Goal: Task Accomplishment & Management: Use online tool/utility

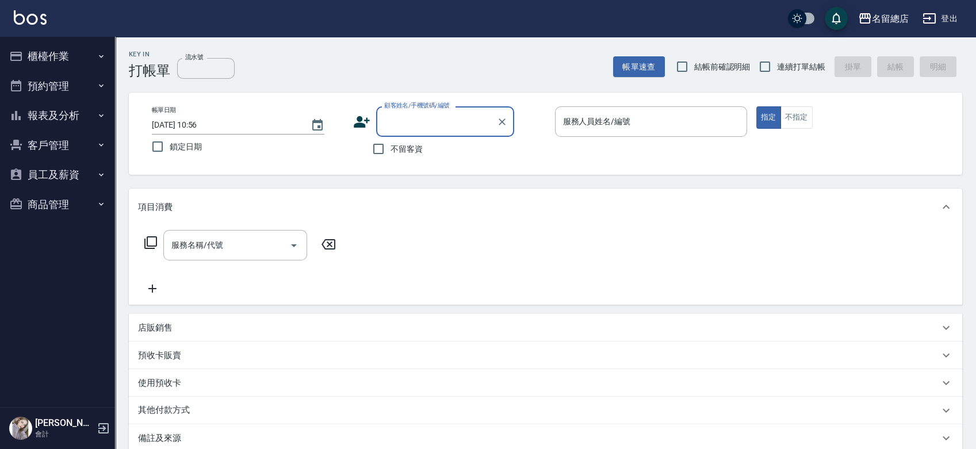
click at [55, 77] on button "預約管理" at bounding box center [58, 86] width 106 height 30
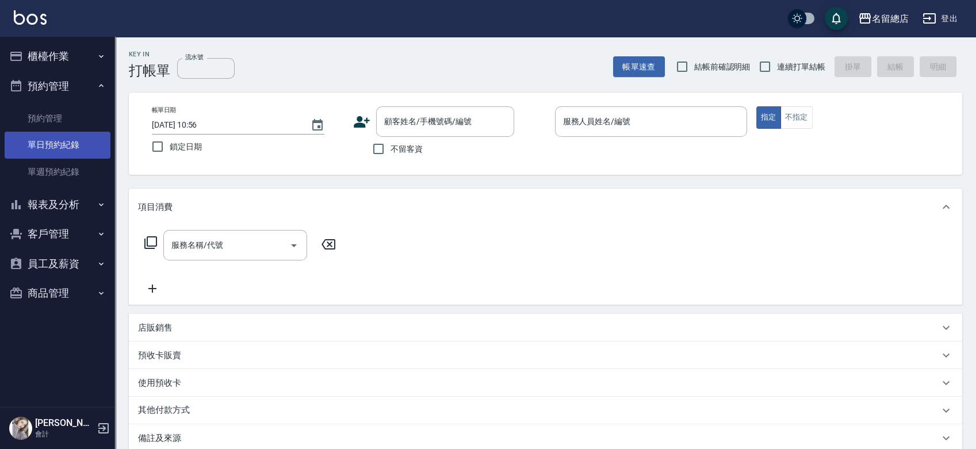
click at [59, 152] on link "單日預約紀錄" at bounding box center [58, 145] width 106 height 26
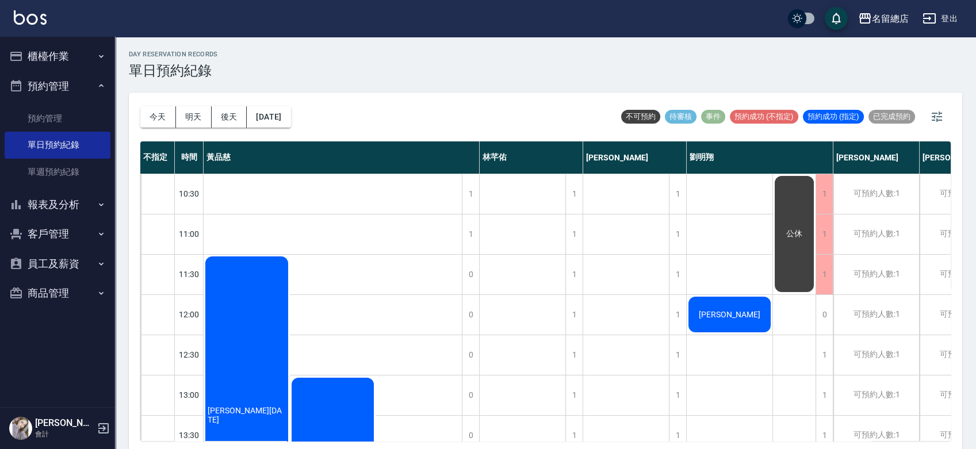
drag, startPoint x: 60, startPoint y: 54, endPoint x: 64, endPoint y: 63, distance: 10.0
click at [61, 54] on button "櫃檯作業" at bounding box center [58, 56] width 106 height 30
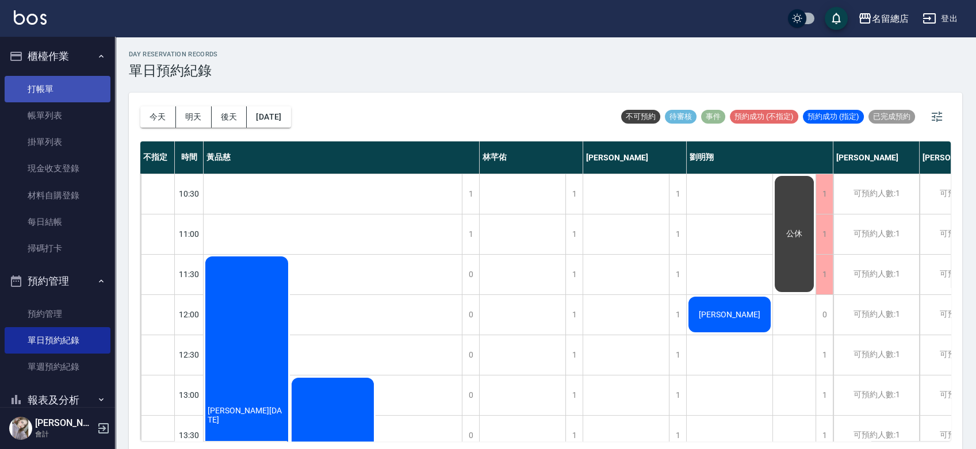
click at [71, 92] on link "打帳單" at bounding box center [58, 89] width 106 height 26
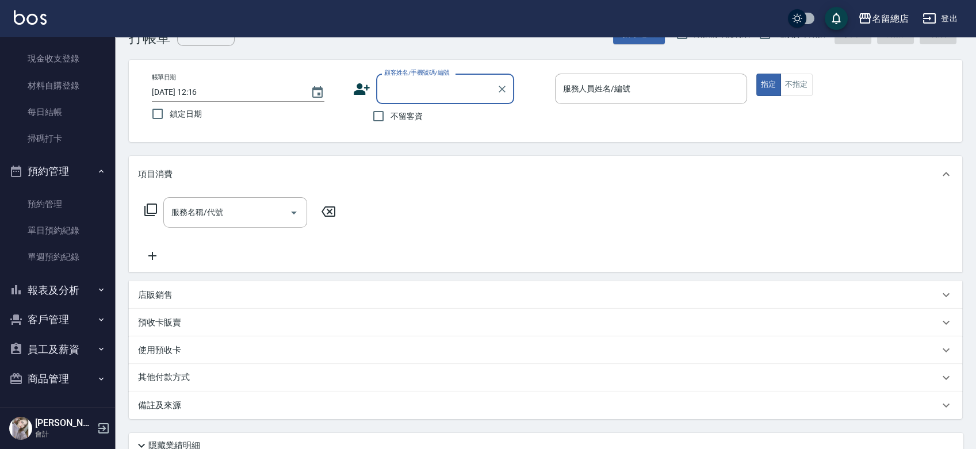
scroll to position [64, 0]
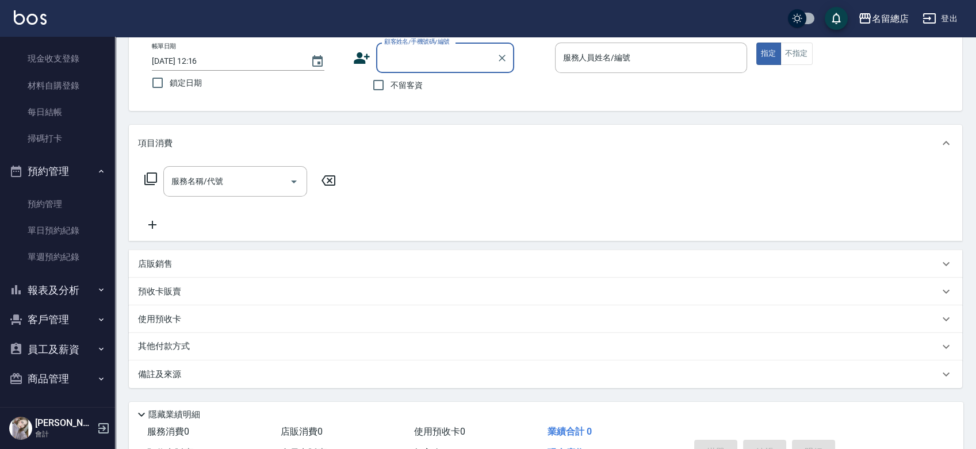
click at [46, 292] on button "報表及分析" at bounding box center [58, 290] width 106 height 30
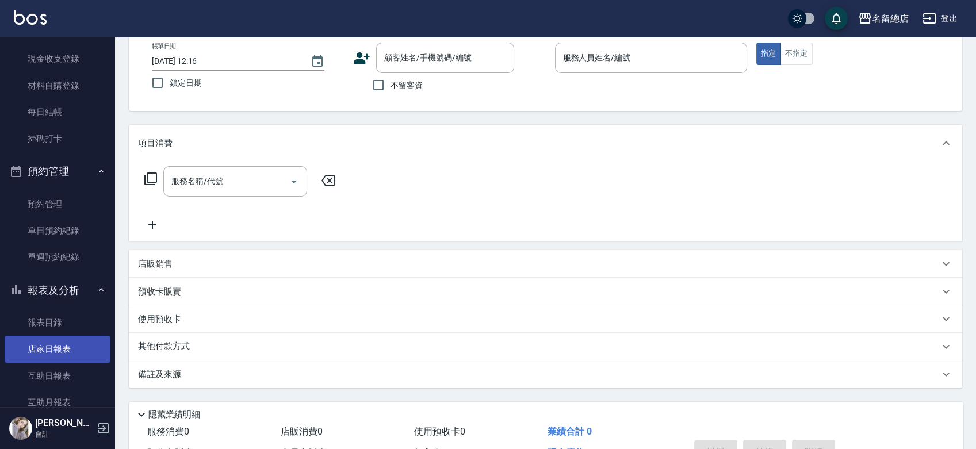
click at [46, 342] on link "店家日報表" at bounding box center [58, 349] width 106 height 26
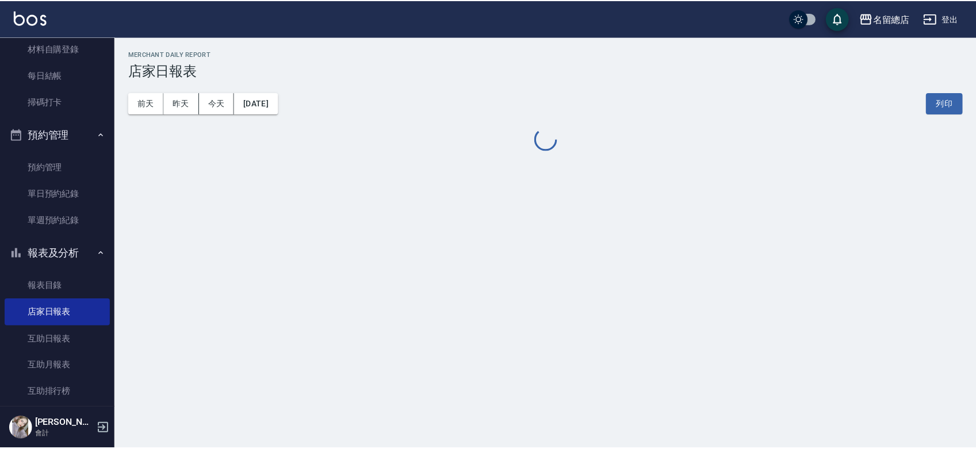
scroll to position [301, 0]
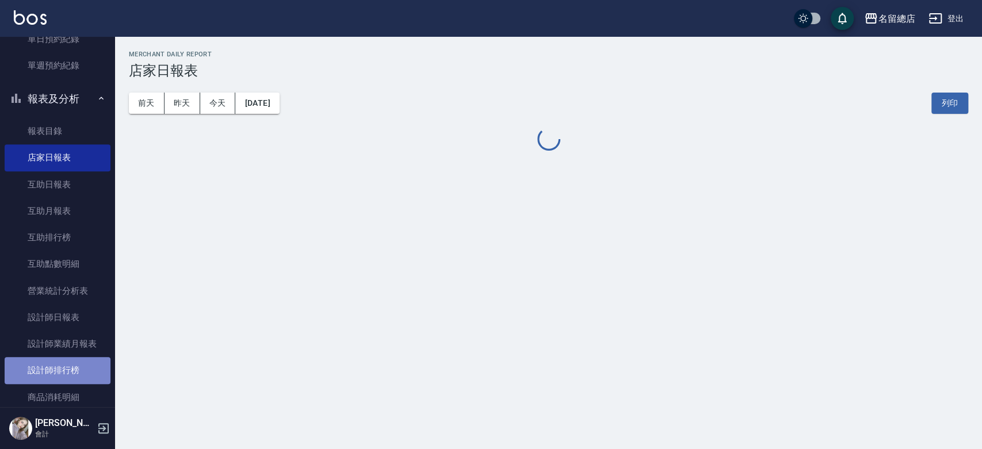
click at [65, 376] on link "設計師排行榜" at bounding box center [58, 370] width 106 height 26
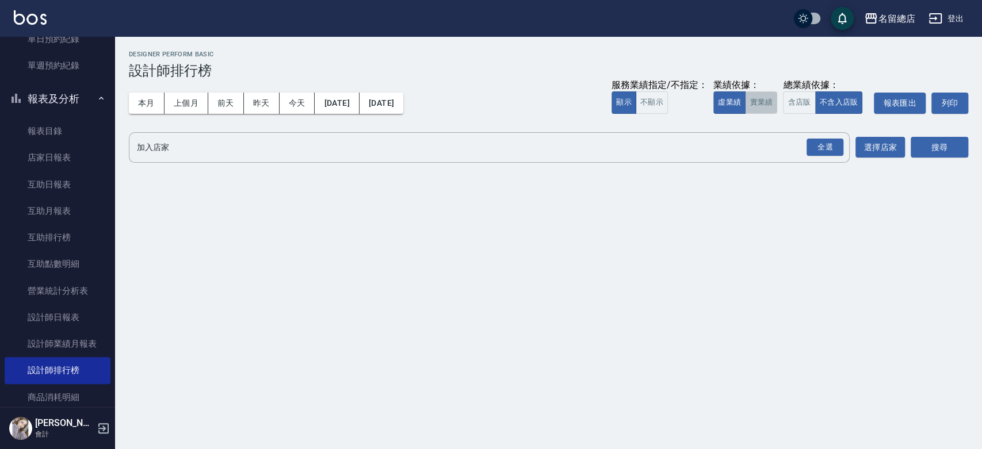
click at [753, 101] on button "實業績" at bounding box center [761, 102] width 32 height 22
drag, startPoint x: 816, startPoint y: 150, endPoint x: 858, endPoint y: 138, distance: 43.0
click at [817, 150] on div "全選" at bounding box center [824, 148] width 37 height 18
click at [949, 143] on button "搜尋" at bounding box center [939, 147] width 58 height 21
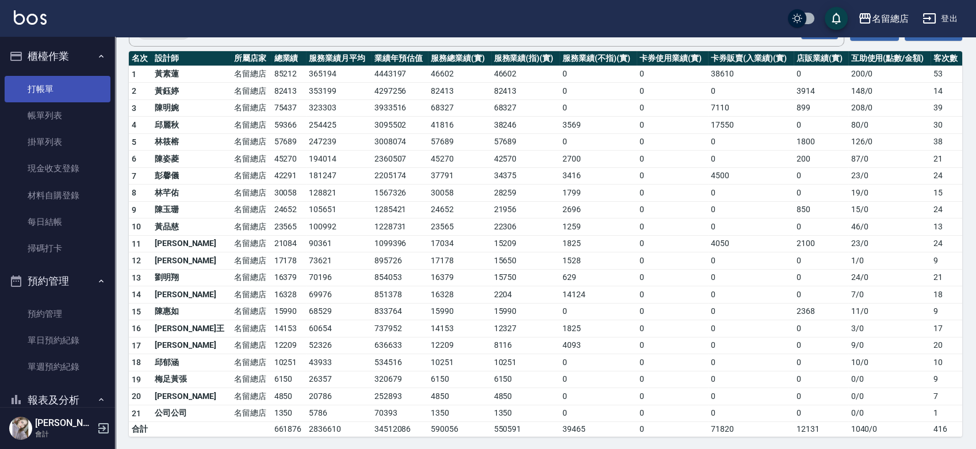
click at [57, 86] on link "打帳單" at bounding box center [58, 89] width 106 height 26
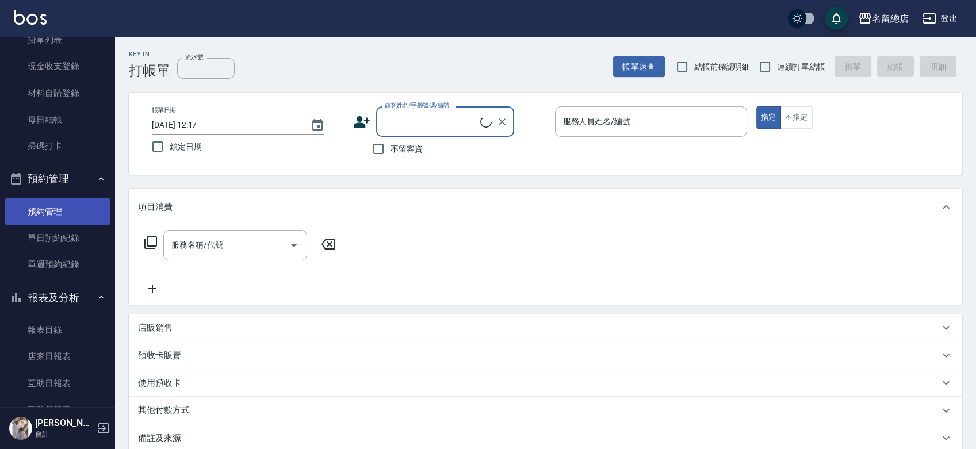
scroll to position [192, 0]
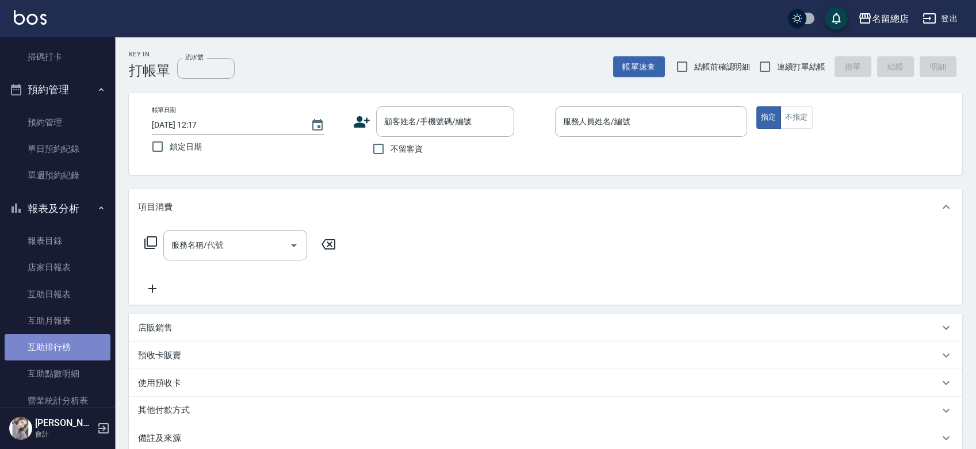
click at [70, 344] on link "互助排行榜" at bounding box center [58, 347] width 106 height 26
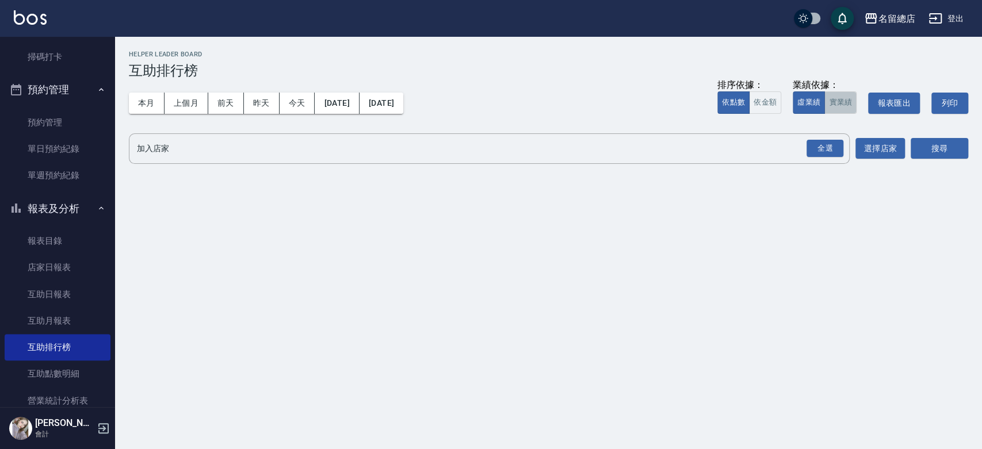
click at [839, 97] on button "實業績" at bounding box center [840, 102] width 32 height 22
click at [829, 148] on div "全選" at bounding box center [824, 149] width 37 height 18
click at [947, 146] on button "搜尋" at bounding box center [939, 149] width 58 height 21
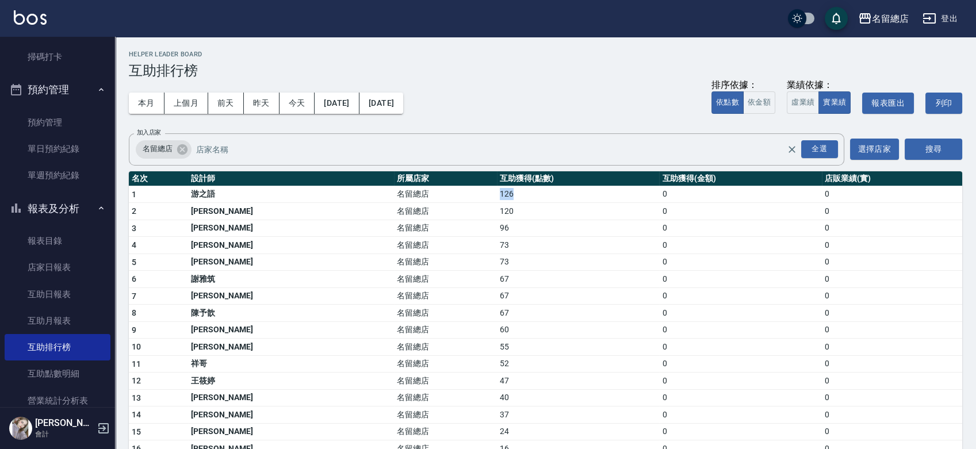
drag, startPoint x: 417, startPoint y: 194, endPoint x: 437, endPoint y: 198, distance: 19.9
click at [497, 197] on td "126" at bounding box center [578, 194] width 162 height 17
click at [497, 215] on td "120" at bounding box center [578, 211] width 162 height 17
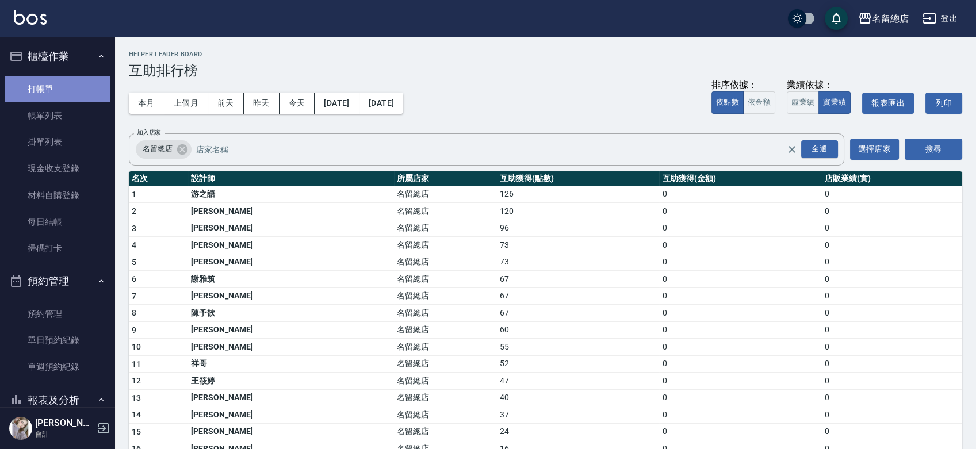
click at [64, 84] on link "打帳單" at bounding box center [58, 89] width 106 height 26
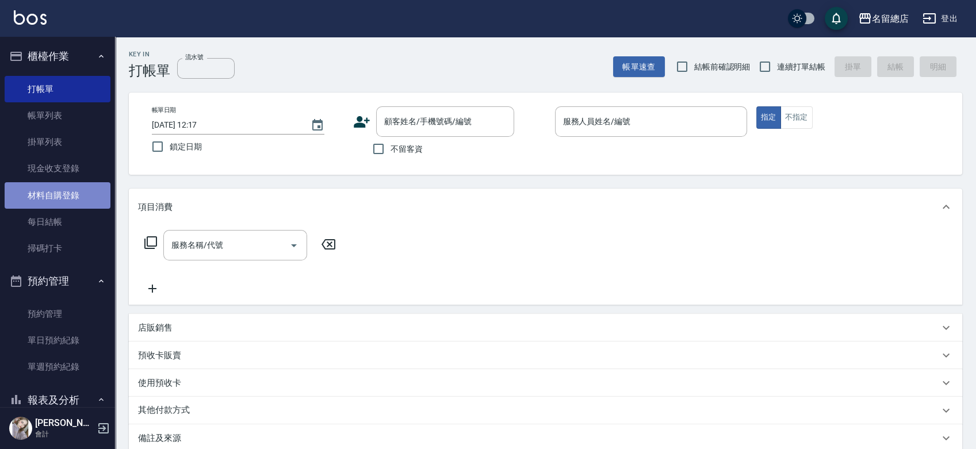
click at [62, 195] on link "材料自購登錄" at bounding box center [58, 195] width 106 height 26
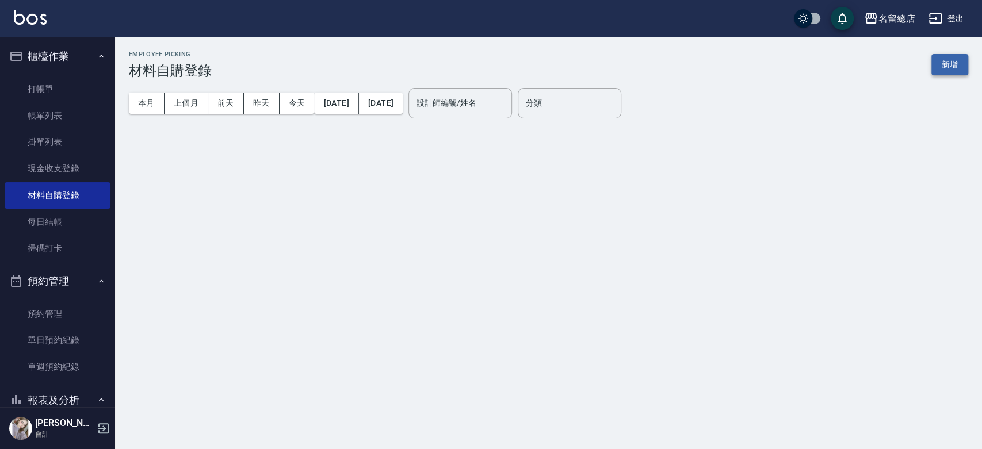
click at [935, 61] on button "新增" at bounding box center [949, 64] width 37 height 21
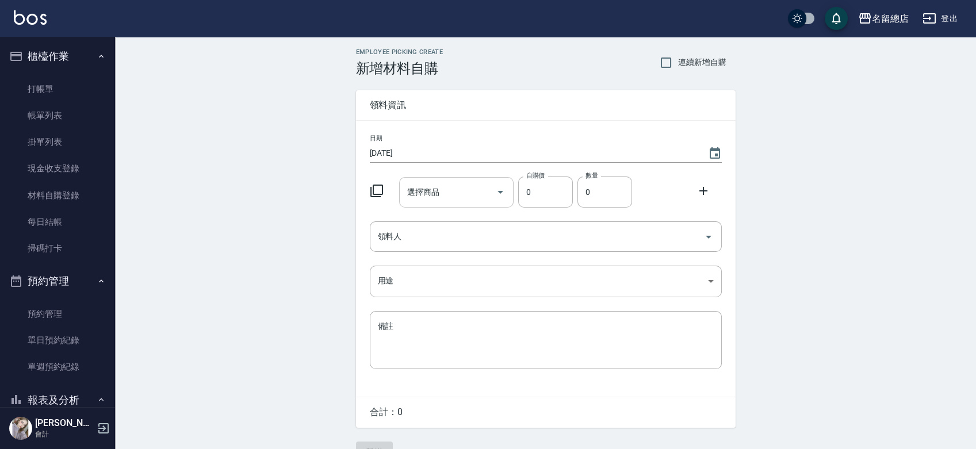
click at [450, 190] on input "選擇商品" at bounding box center [447, 192] width 87 height 20
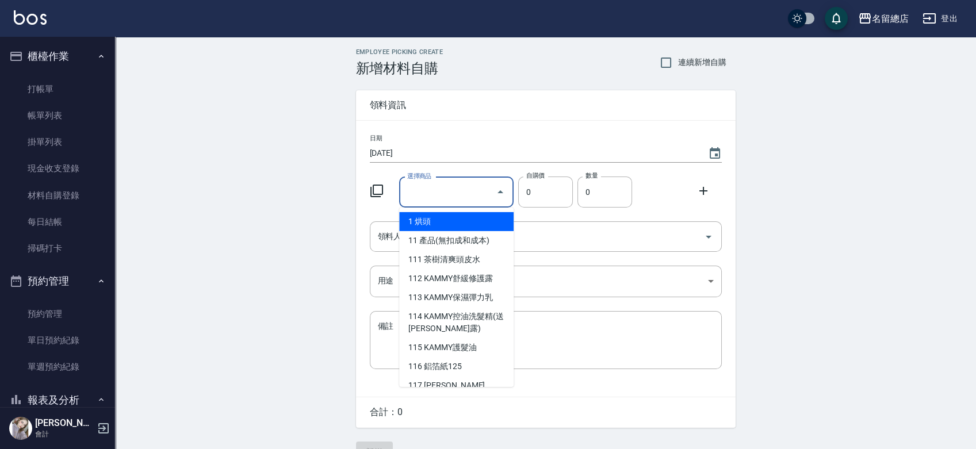
type input "6%色水"
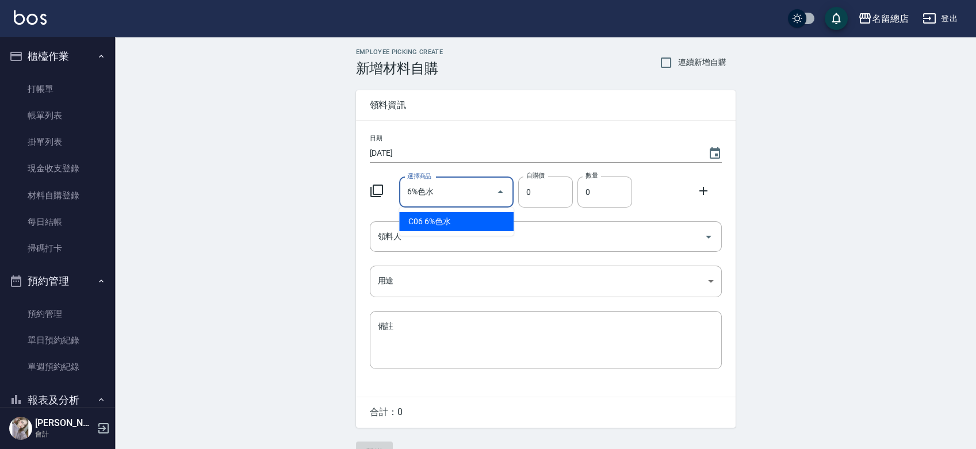
click at [449, 224] on li "C06 6%色水" at bounding box center [456, 221] width 114 height 19
type input "105"
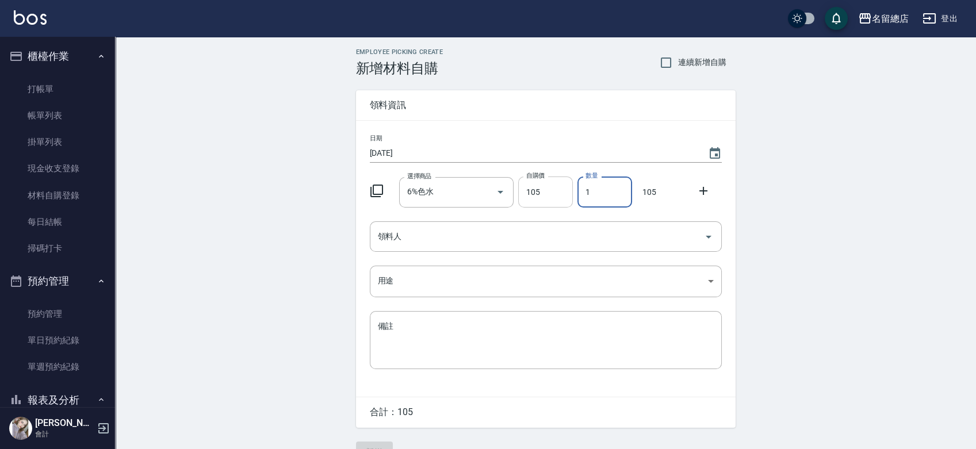
drag, startPoint x: 604, startPoint y: 194, endPoint x: 569, endPoint y: 202, distance: 36.6
click at [570, 198] on div "選擇商品 6%色水 選擇商品 自購價 105 自購價 數量 1 數量 105" at bounding box center [543, 190] width 357 height 36
type input "2"
click at [565, 229] on input "領料人" at bounding box center [537, 237] width 324 height 20
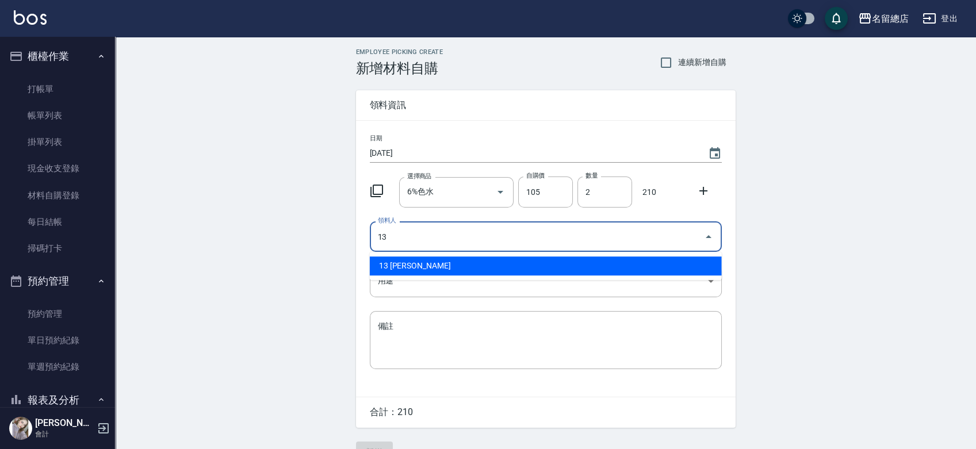
type input "13 [PERSON_NAME]"
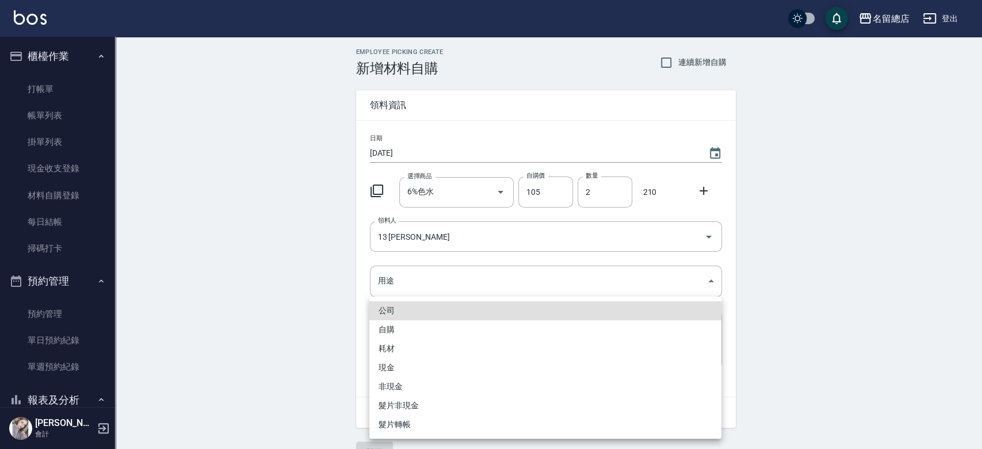
click at [391, 326] on li "自購" at bounding box center [545, 329] width 352 height 19
type input "自購"
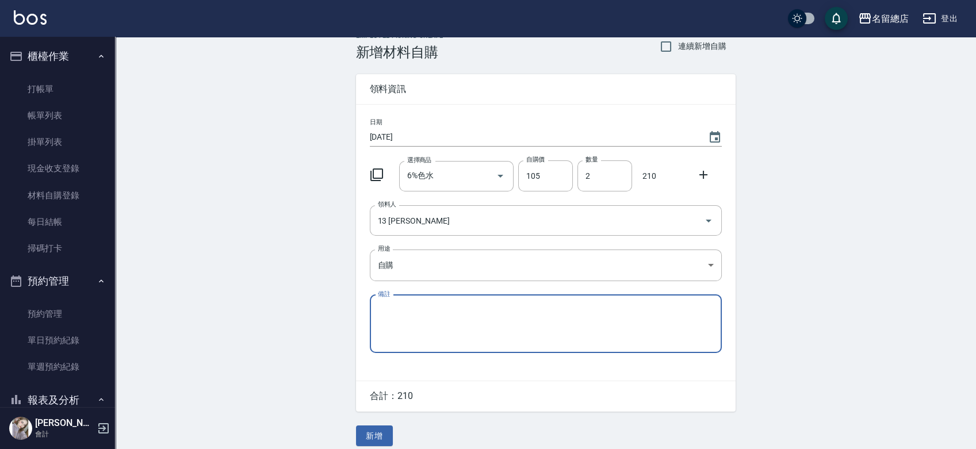
scroll to position [25, 0]
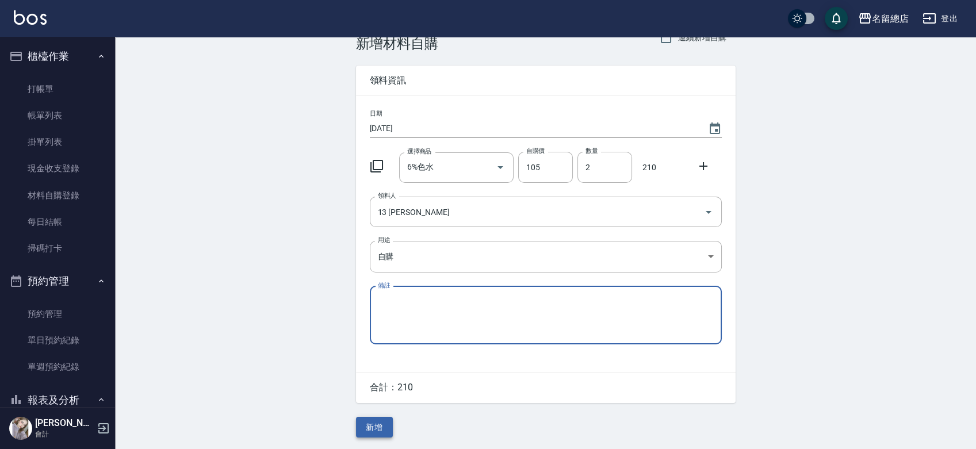
click at [375, 429] on button "新增" at bounding box center [374, 427] width 37 height 21
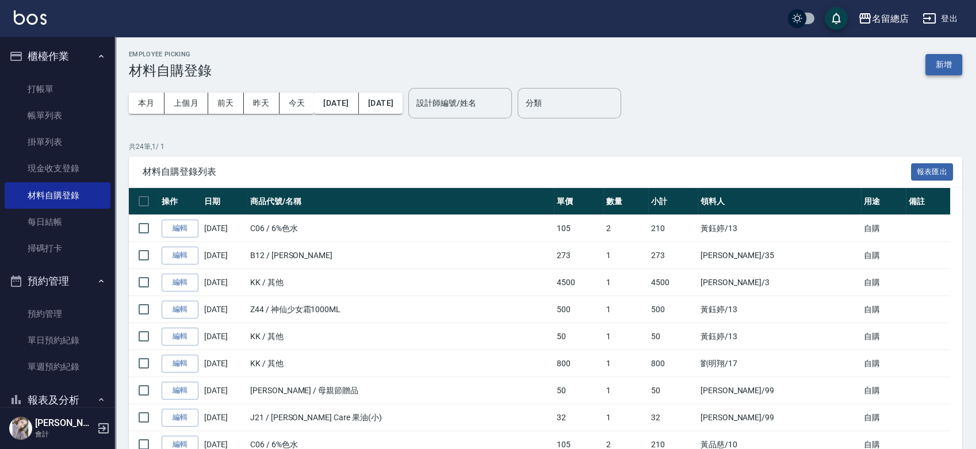
click at [937, 63] on button "新增" at bounding box center [943, 64] width 37 height 21
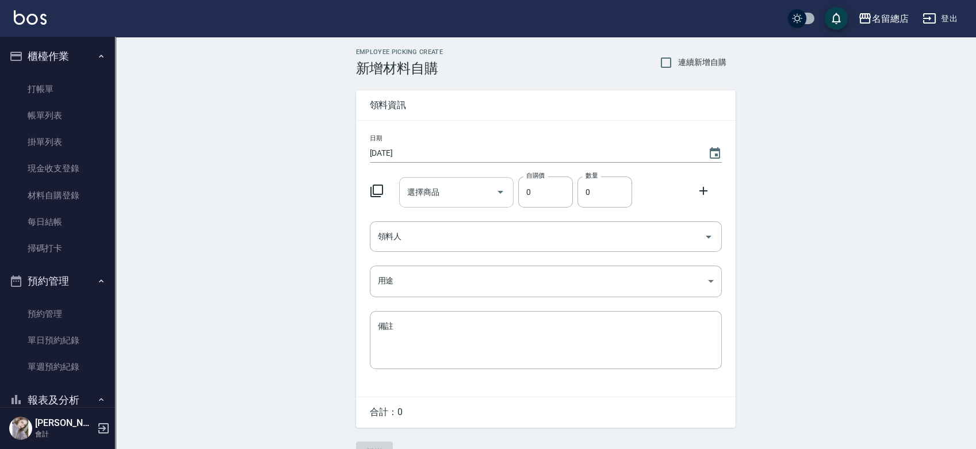
click at [453, 182] on input "選擇商品" at bounding box center [447, 192] width 87 height 20
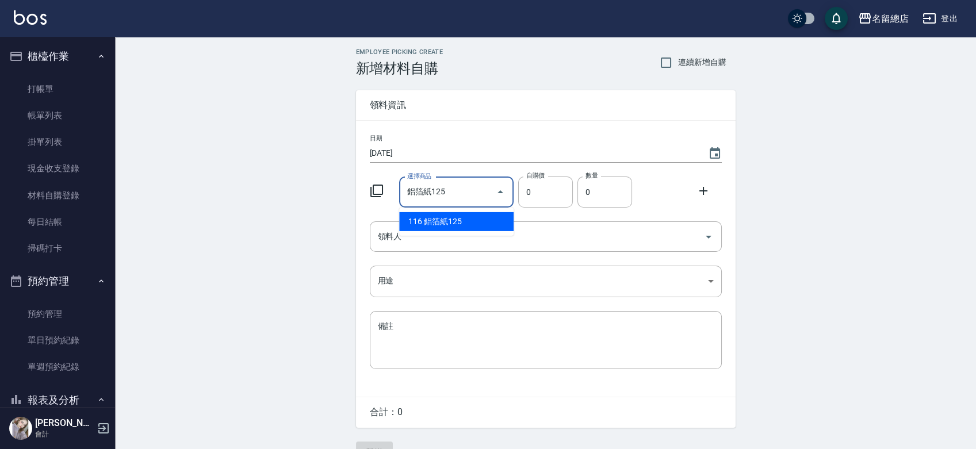
click at [493, 219] on li "116 鋁箔紙125" at bounding box center [456, 221] width 114 height 19
type input "鋁箔紙125"
type input "135"
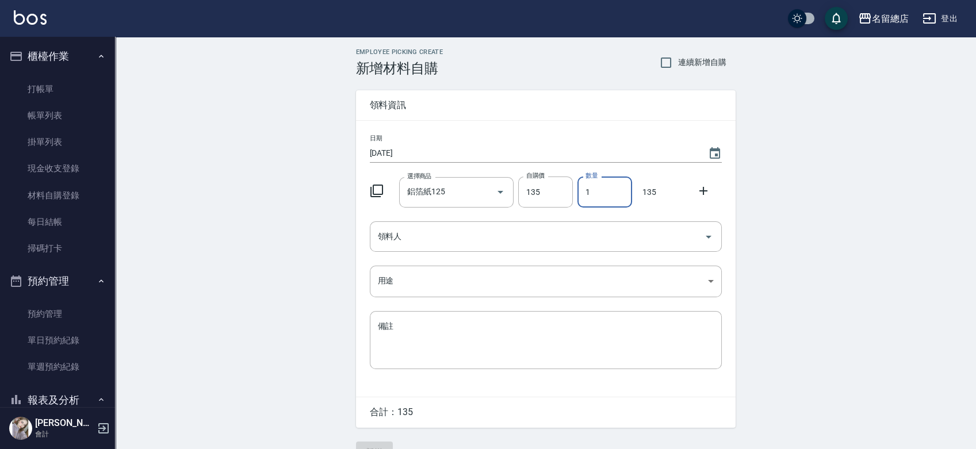
click at [581, 198] on input "1" at bounding box center [604, 192] width 55 height 31
type input "2"
click at [506, 238] on input "領料人" at bounding box center [537, 237] width 324 height 20
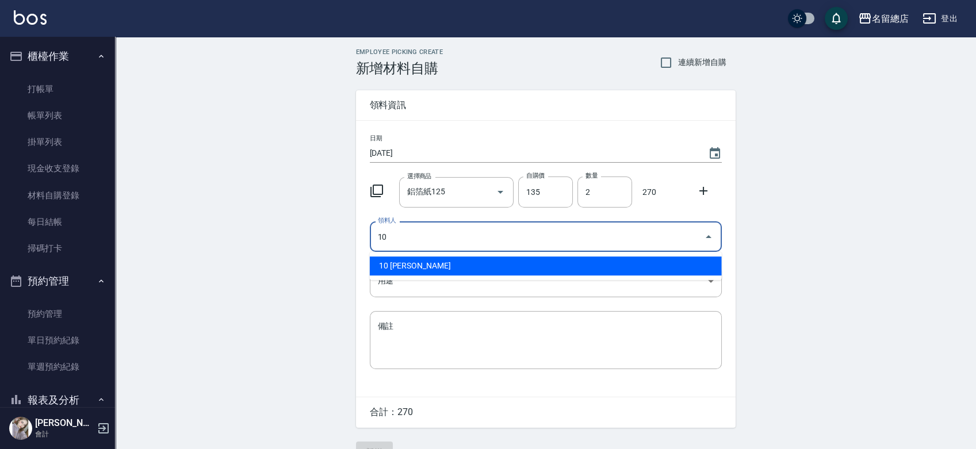
type input "10 [PERSON_NAME]"
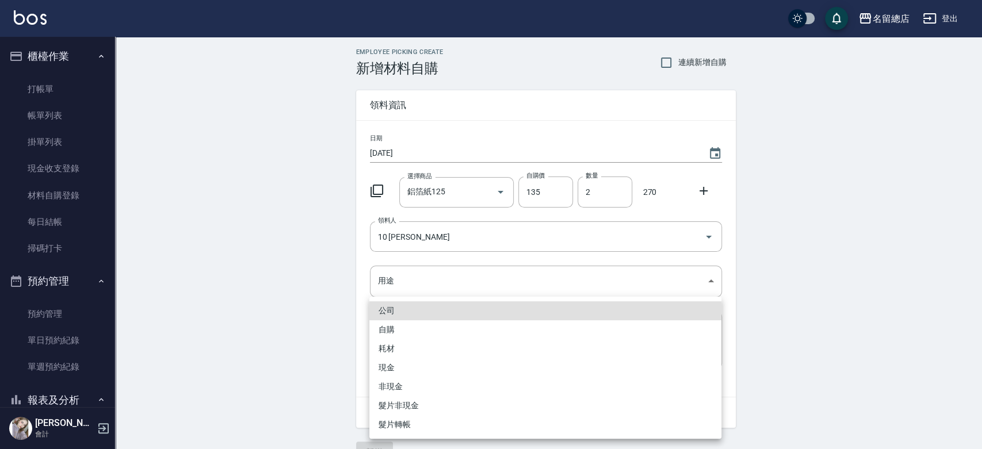
click at [380, 330] on li "自購" at bounding box center [545, 329] width 352 height 19
type input "自購"
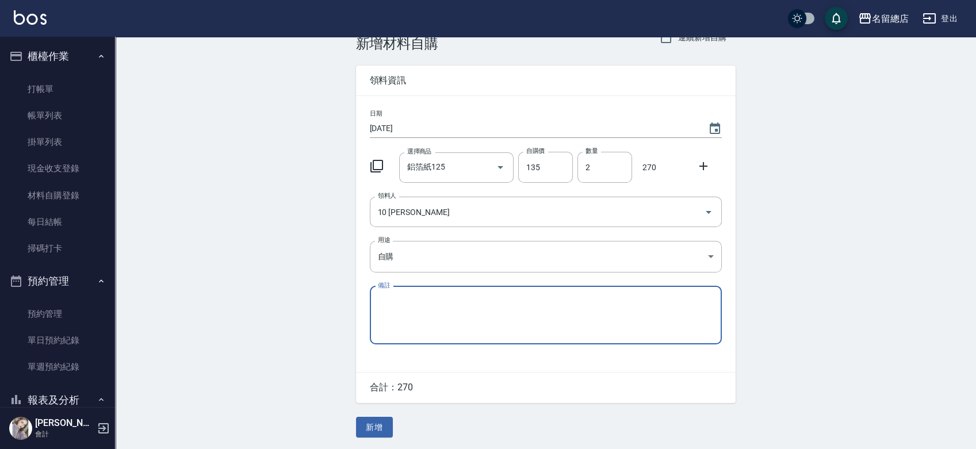
scroll to position [25, 0]
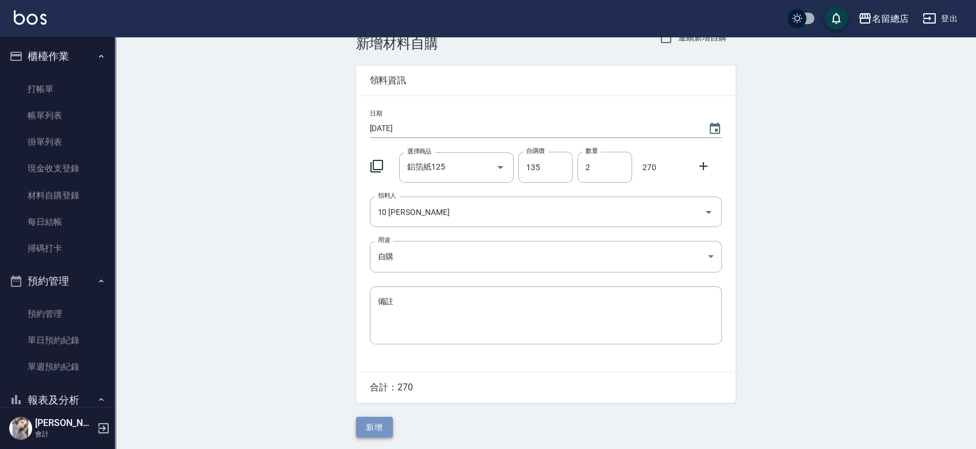
click at [378, 437] on button "新增" at bounding box center [374, 427] width 37 height 21
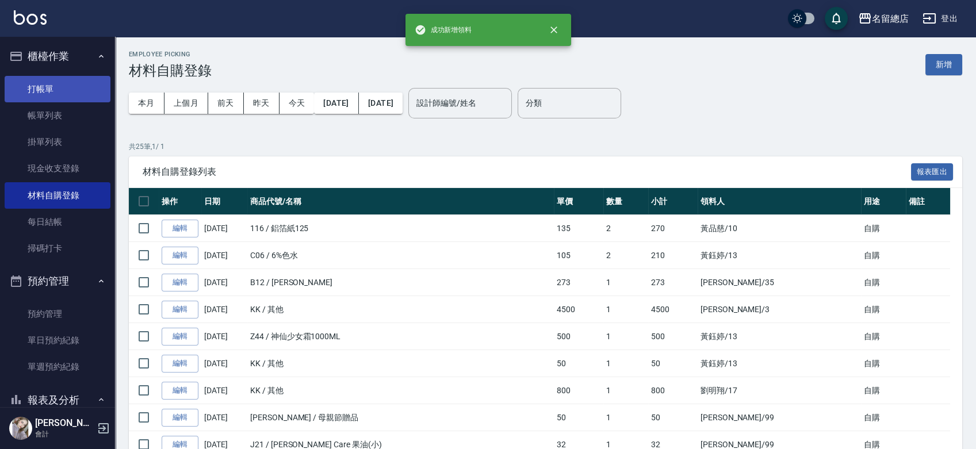
click at [51, 94] on link "打帳單" at bounding box center [58, 89] width 106 height 26
